Goal: Task Accomplishment & Management: Use online tool/utility

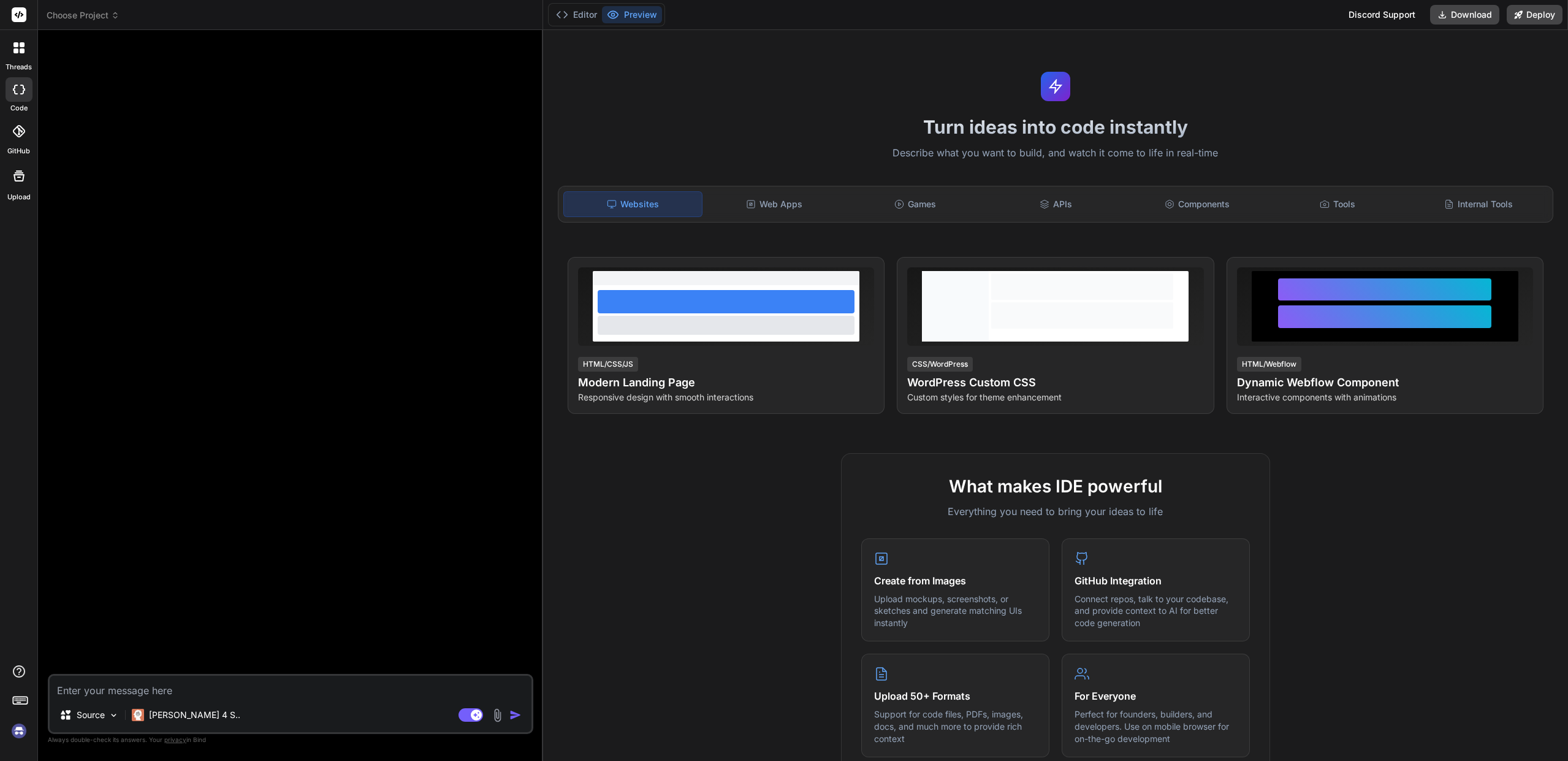
type textarea "x"
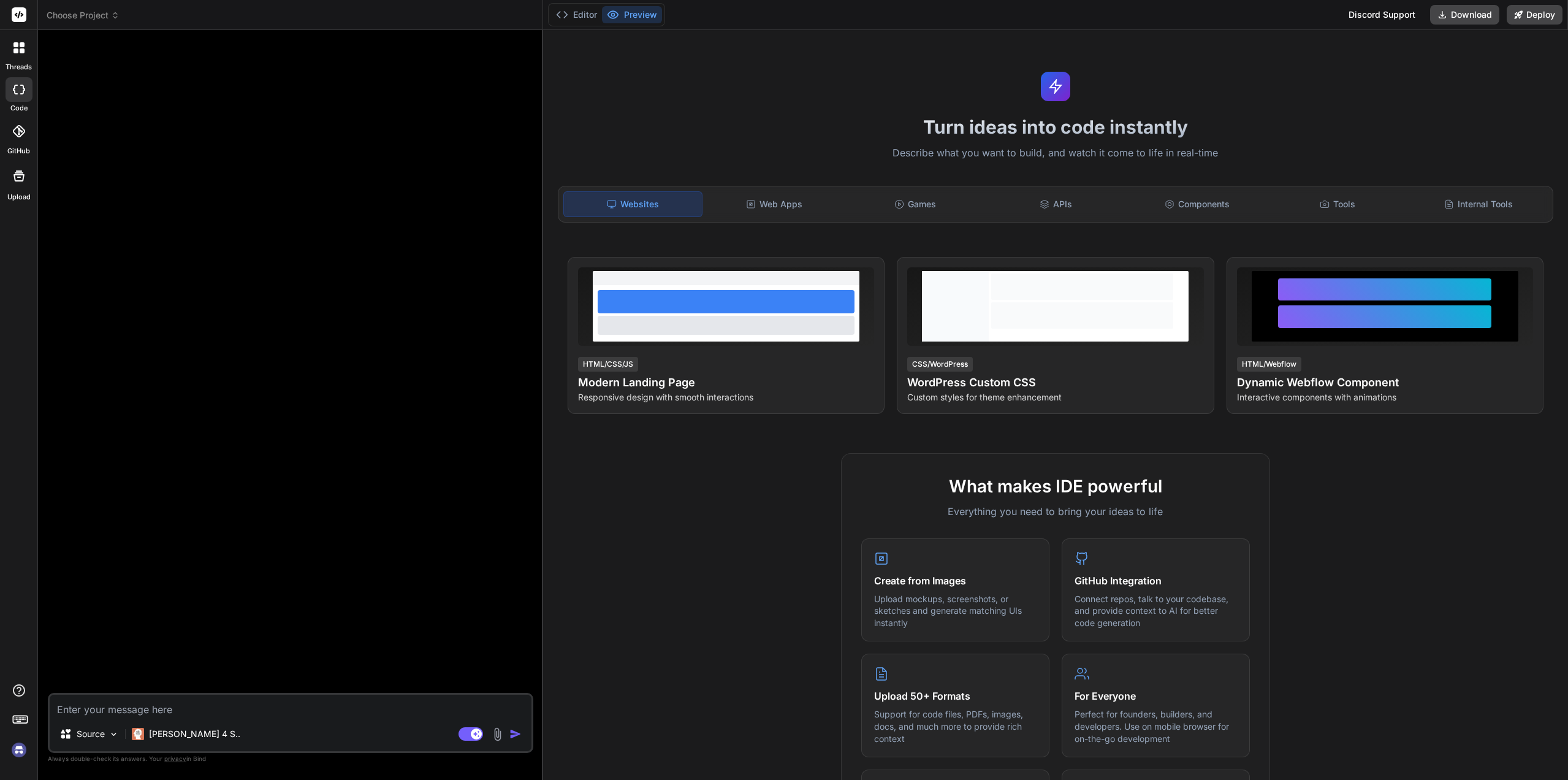
click at [23, 756] on img at bounding box center [19, 750] width 21 height 21
click at [463, 735] on rect at bounding box center [471, 734] width 25 height 14
type textarea "x"
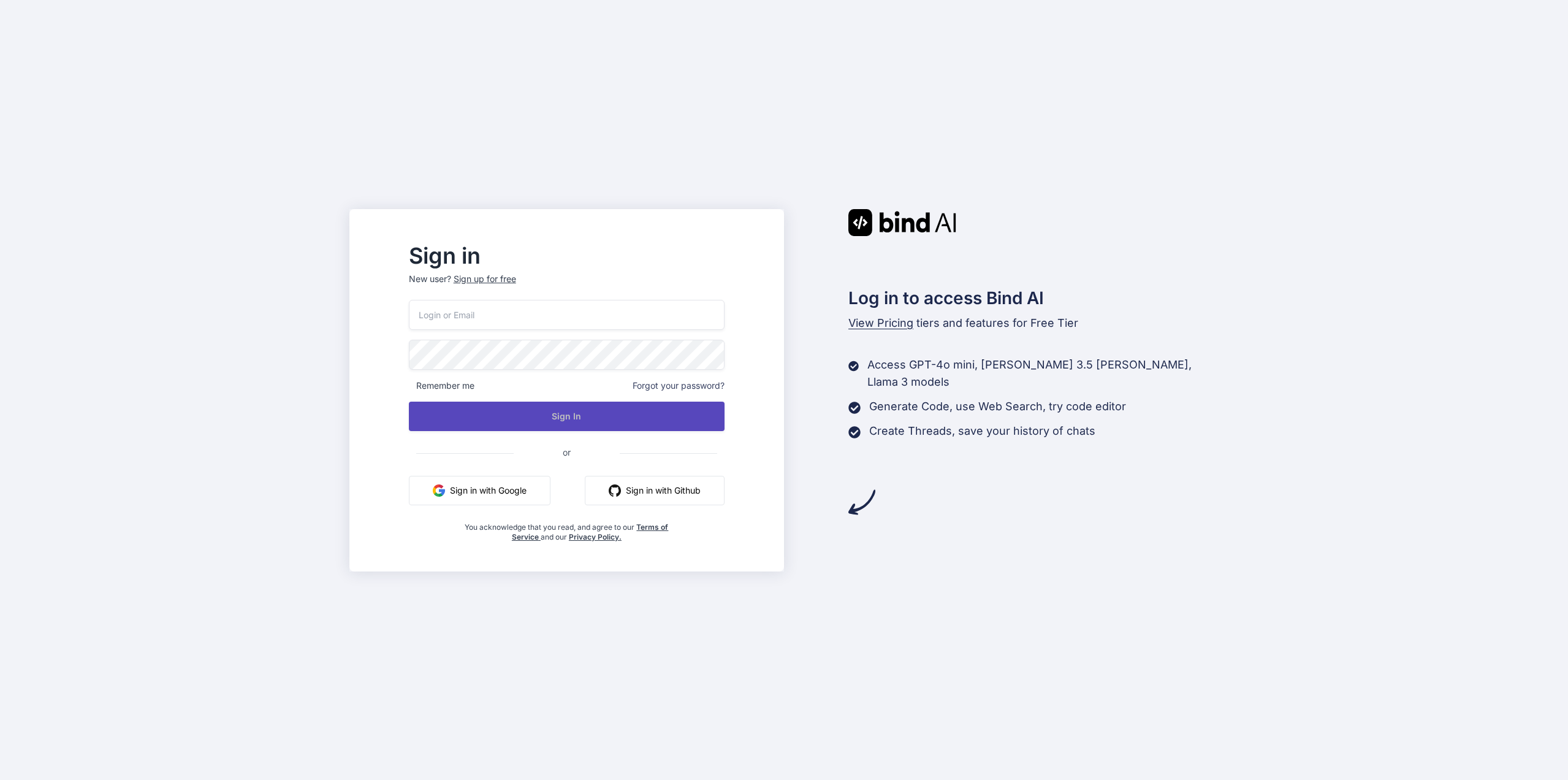
type input "[EMAIL_ADDRESS][DOMAIN_NAME]"
click at [585, 407] on button "Sign In" at bounding box center [566, 416] width 315 height 29
click at [581, 413] on button "Sign In" at bounding box center [566, 416] width 315 height 29
